Goal: Information Seeking & Learning: Learn about a topic

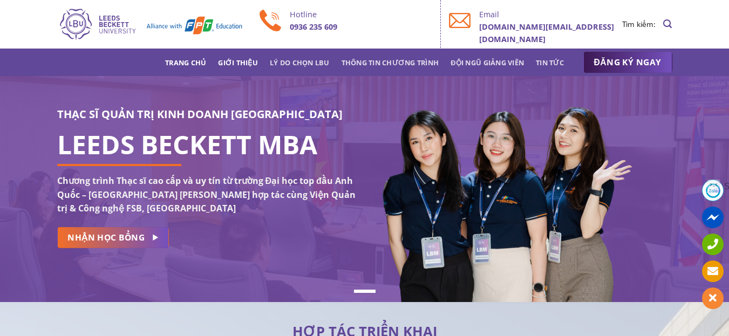
click at [236, 69] on link "Giới thiệu" at bounding box center [238, 62] width 40 height 19
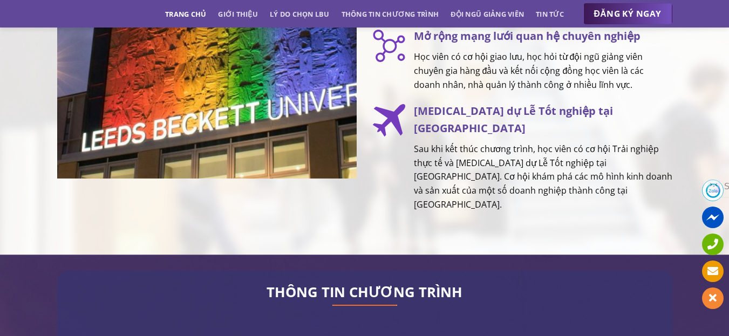
scroll to position [1669, 0]
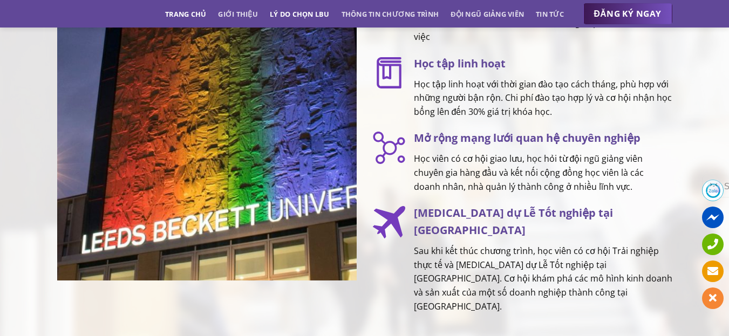
click at [318, 16] on link "Lý do chọn LBU" at bounding box center [300, 13] width 60 height 19
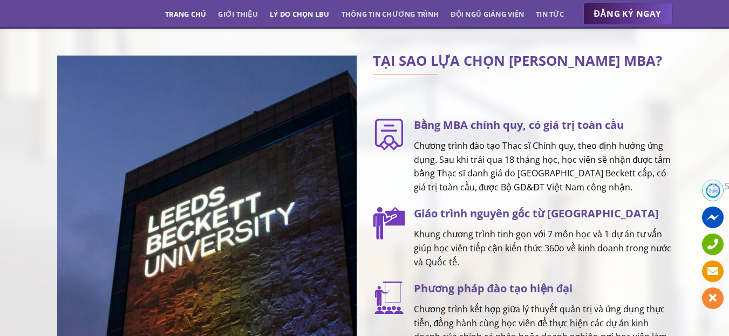
scroll to position [1354, 0]
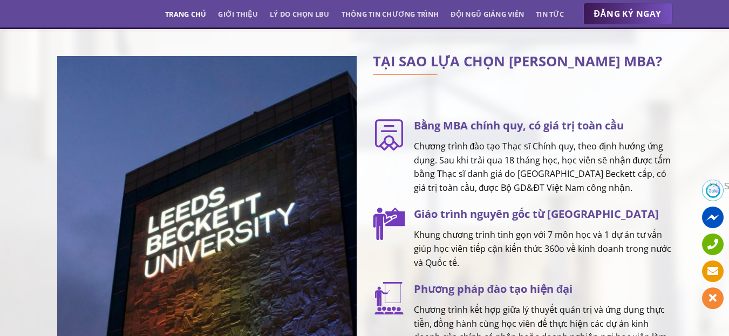
click at [175, 19] on link "Trang chủ" at bounding box center [185, 13] width 41 height 19
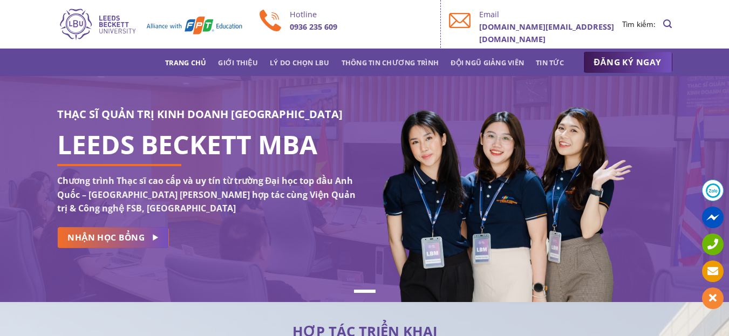
click at [480, 61] on link "Đội ngũ giảng viên" at bounding box center [487, 62] width 73 height 19
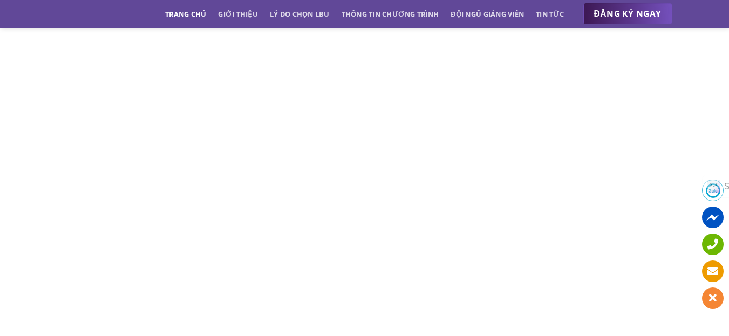
scroll to position [4821, 0]
drag, startPoint x: 737, startPoint y: 143, endPoint x: 735, endPoint y: 252, distance: 109.6
